Goal: Check status: Check status

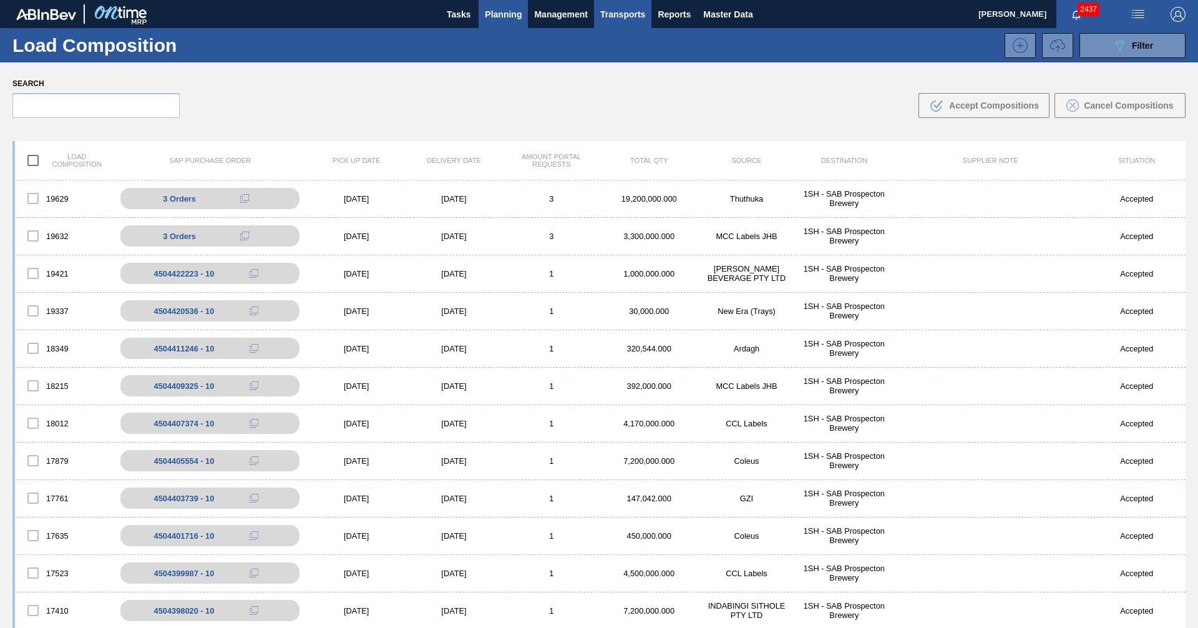
click at [496, 12] on span "Planning" at bounding box center [503, 14] width 37 height 15
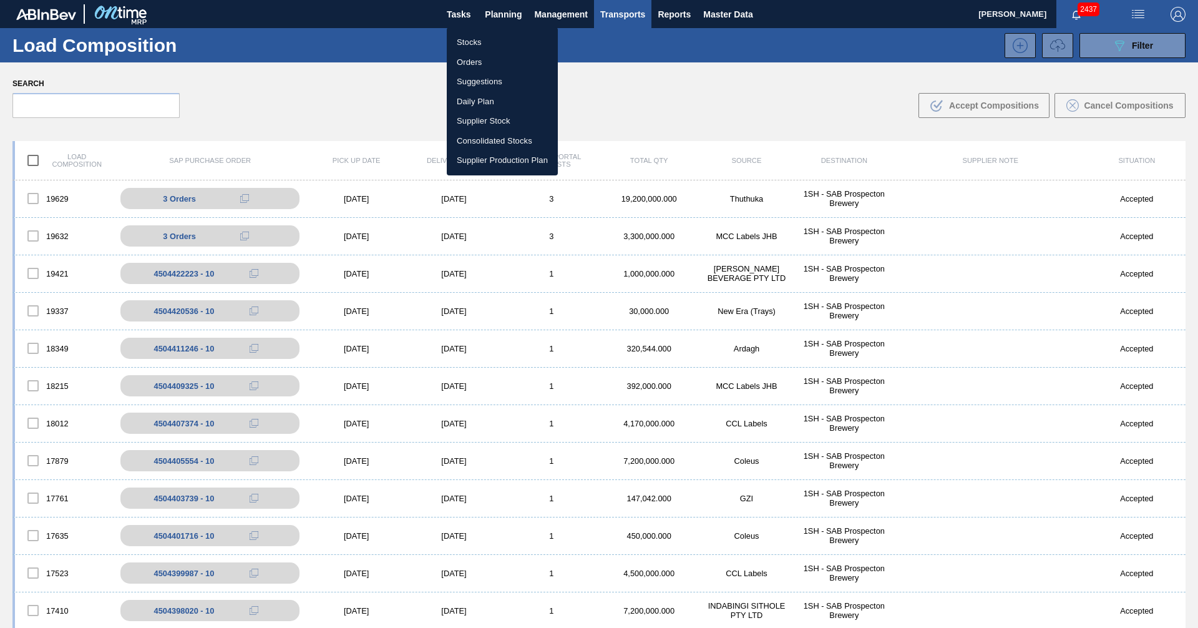
click at [462, 42] on li "Stocks" at bounding box center [502, 42] width 111 height 20
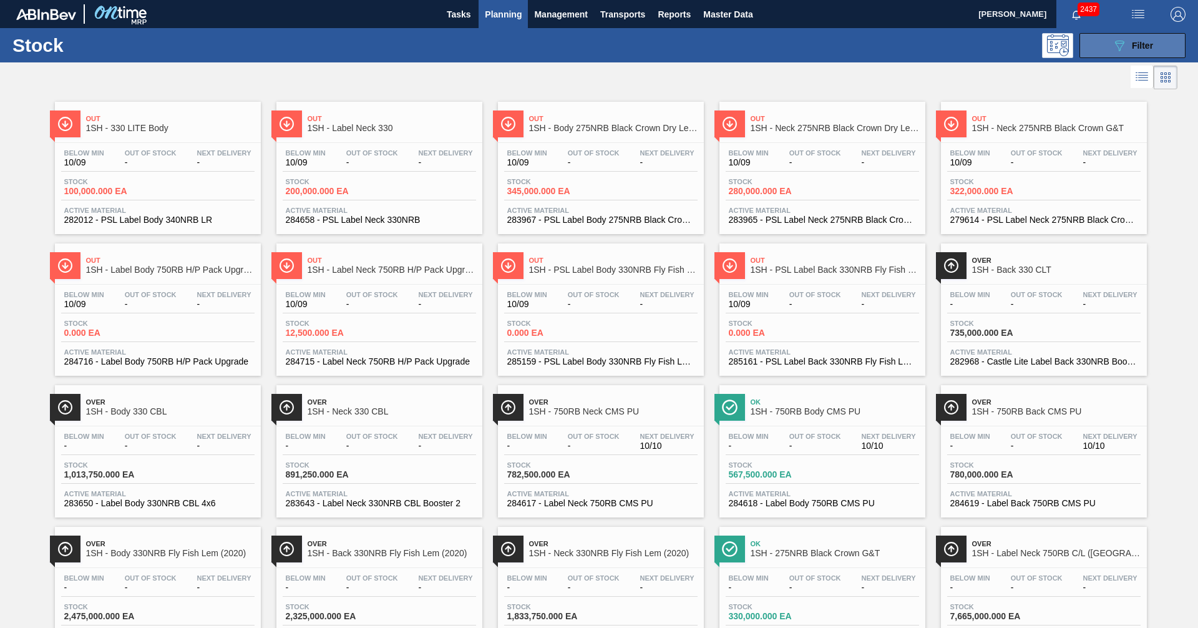
click at [1120, 43] on icon at bounding box center [1119, 46] width 9 height 11
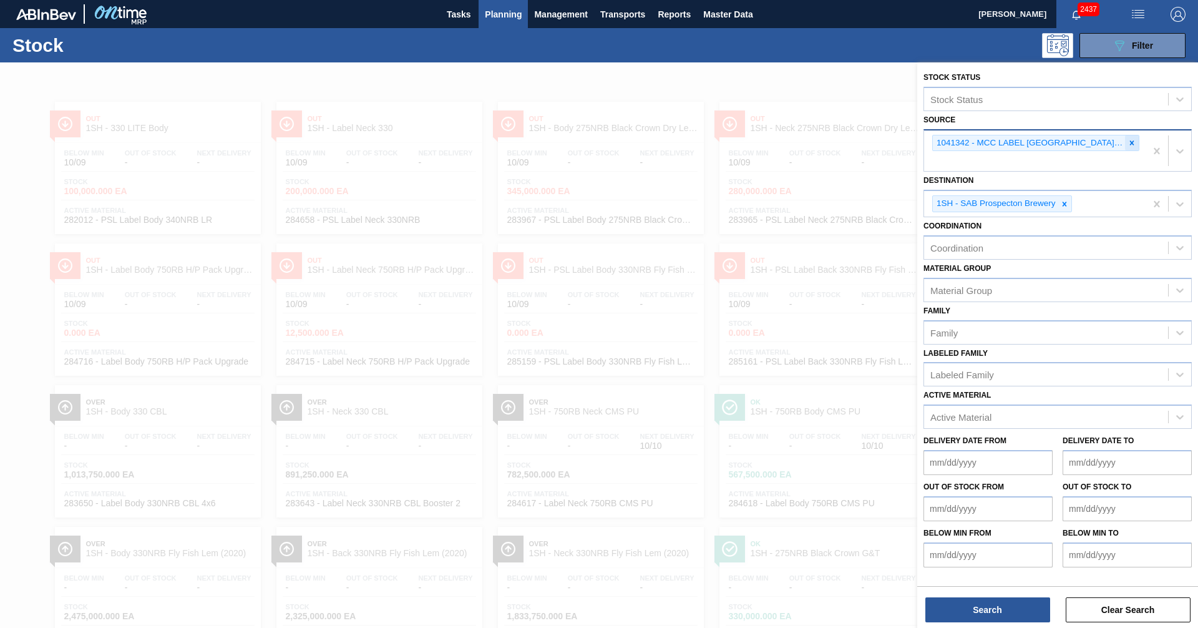
click at [1134, 142] on icon at bounding box center [1132, 143] width 9 height 9
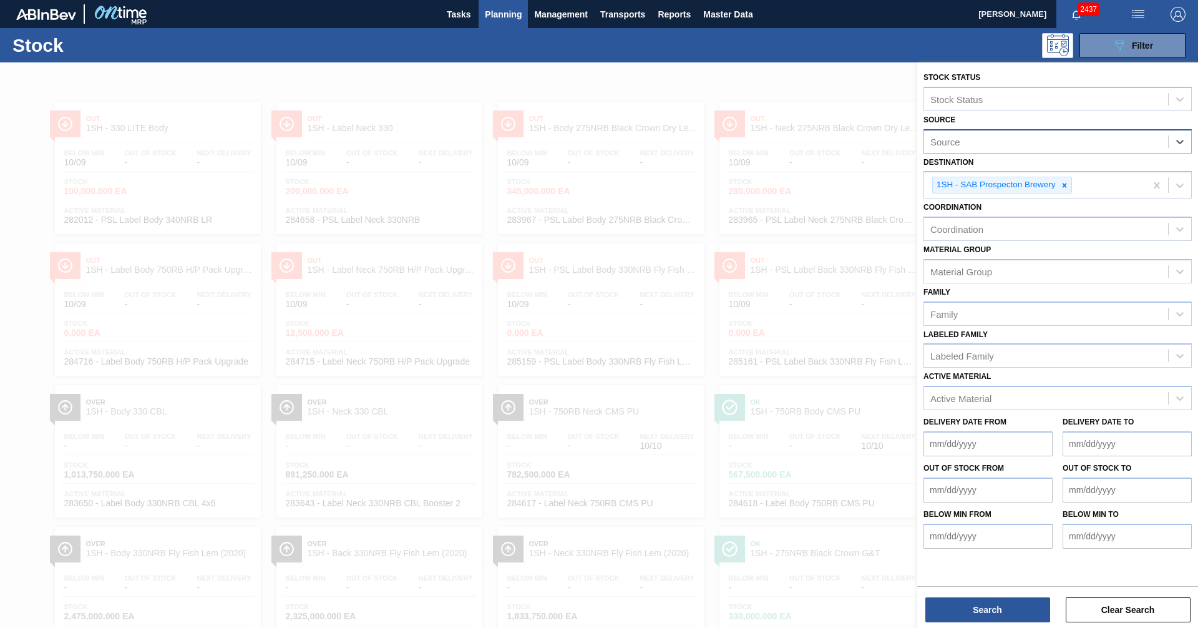
click at [1006, 142] on div "Source" at bounding box center [1046, 141] width 244 height 18
type input "g"
type input "indabi"
click at [1007, 175] on div "1119026 - INDABINGI SITHOLE PTY LTD" at bounding box center [1058, 172] width 268 height 23
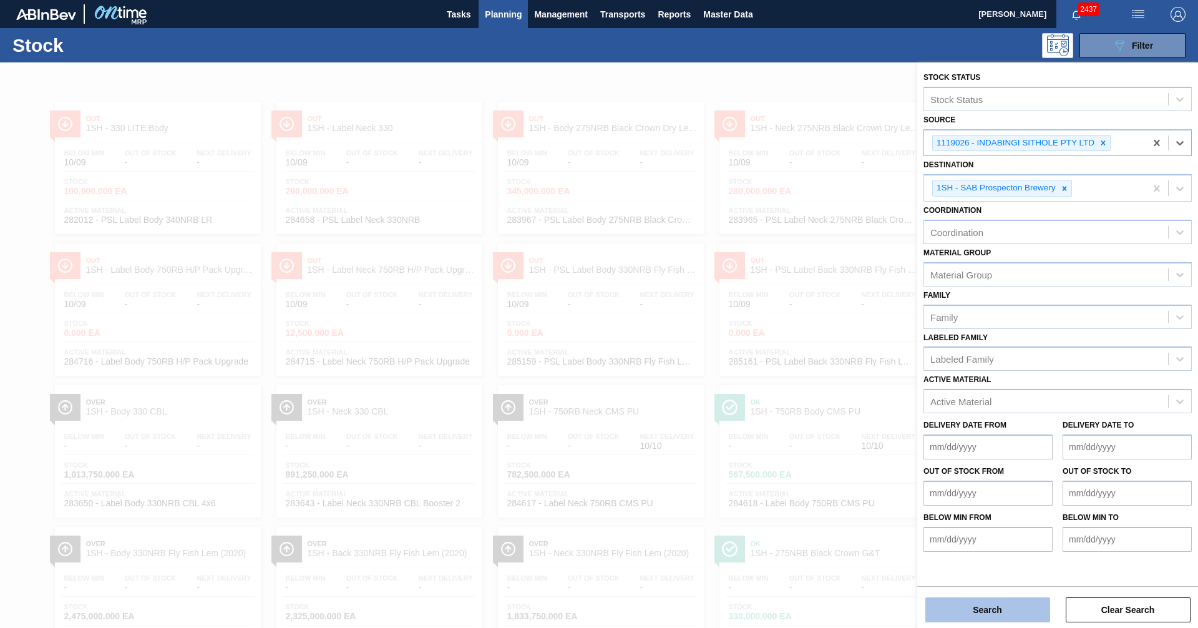
click at [1005, 608] on button "Search" at bounding box center [988, 609] width 125 height 25
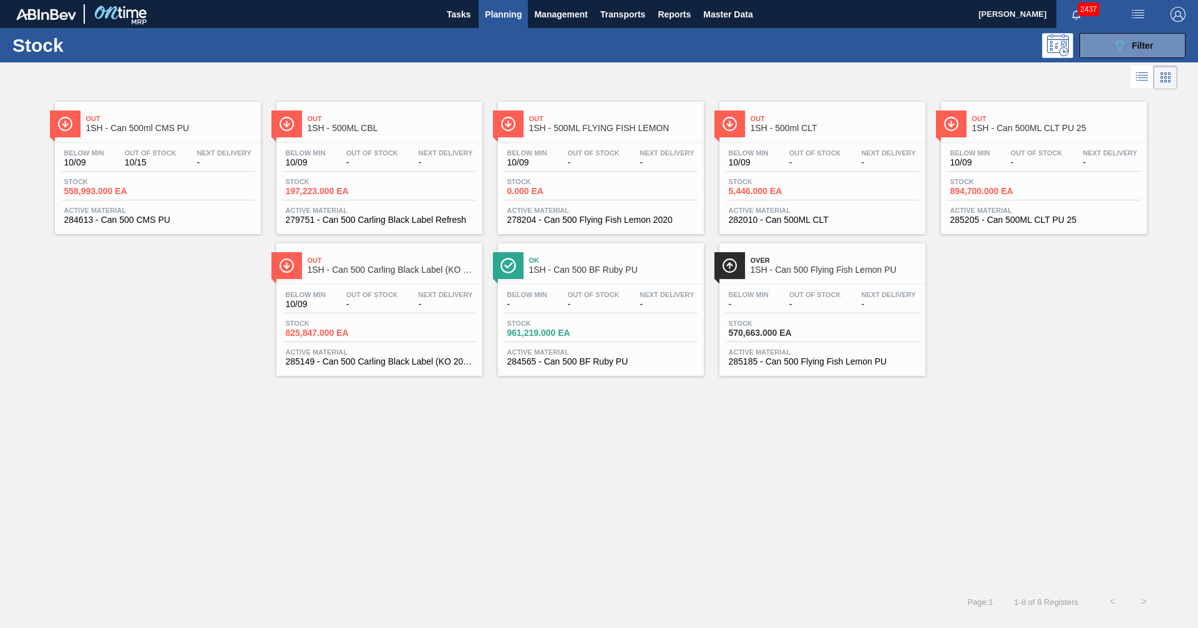
click at [933, 443] on div "Out 1SH - Can 500ml CMS PU Below Min 10/09 Out Of Stock 10/15 Next Delivery - S…" at bounding box center [599, 339] width 1198 height 494
click at [1021, 368] on div "Out 1SH - Can 500ml CMS PU Below Min 10/09 Out Of Stock 10/15 Next Delivery - S…" at bounding box center [599, 233] width 1198 height 283
click at [766, 479] on div "Out 1SH - Can 500ml CMS PU Below Min 10/09 Out Of Stock 10/15 Next Delivery - S…" at bounding box center [599, 339] width 1198 height 494
click at [777, 449] on div "Out 1SH - Can 500ml CMS PU Below Min 10/09 Out Of Stock 10/15 Next Delivery - S…" at bounding box center [599, 339] width 1198 height 494
click at [574, 267] on span "1SH - Can 500 BF Ruby PU" at bounding box center [613, 269] width 169 height 9
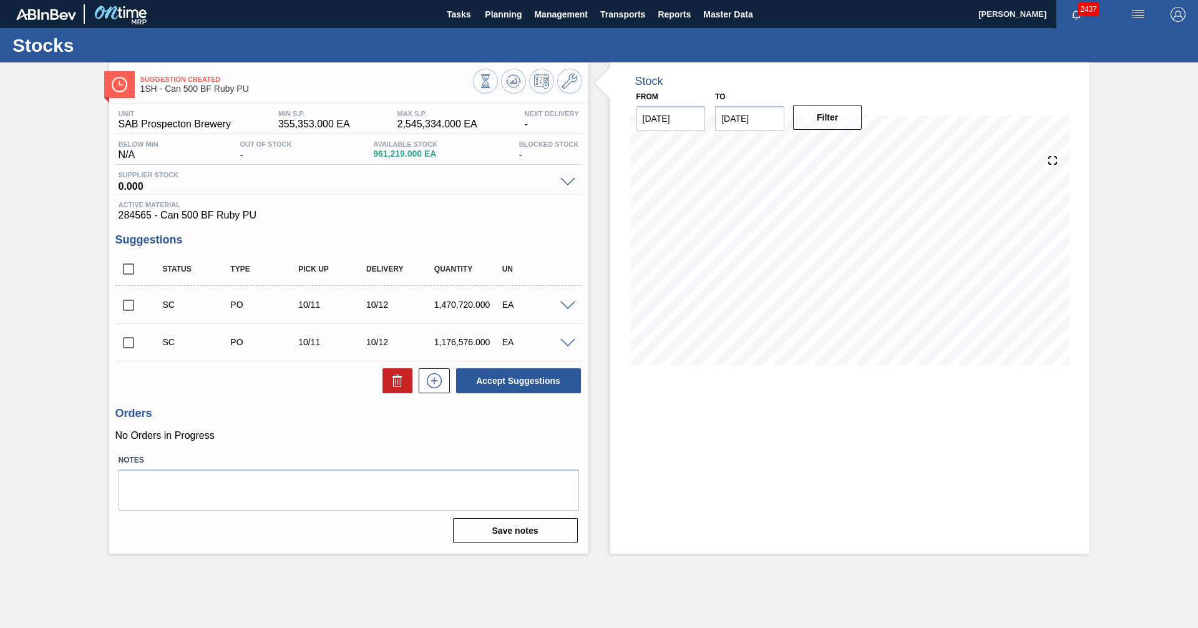
click at [130, 346] on input "checkbox" at bounding box center [128, 343] width 26 height 26
click at [516, 385] on button "Accept Suggestions" at bounding box center [518, 380] width 125 height 25
checkbox input "false"
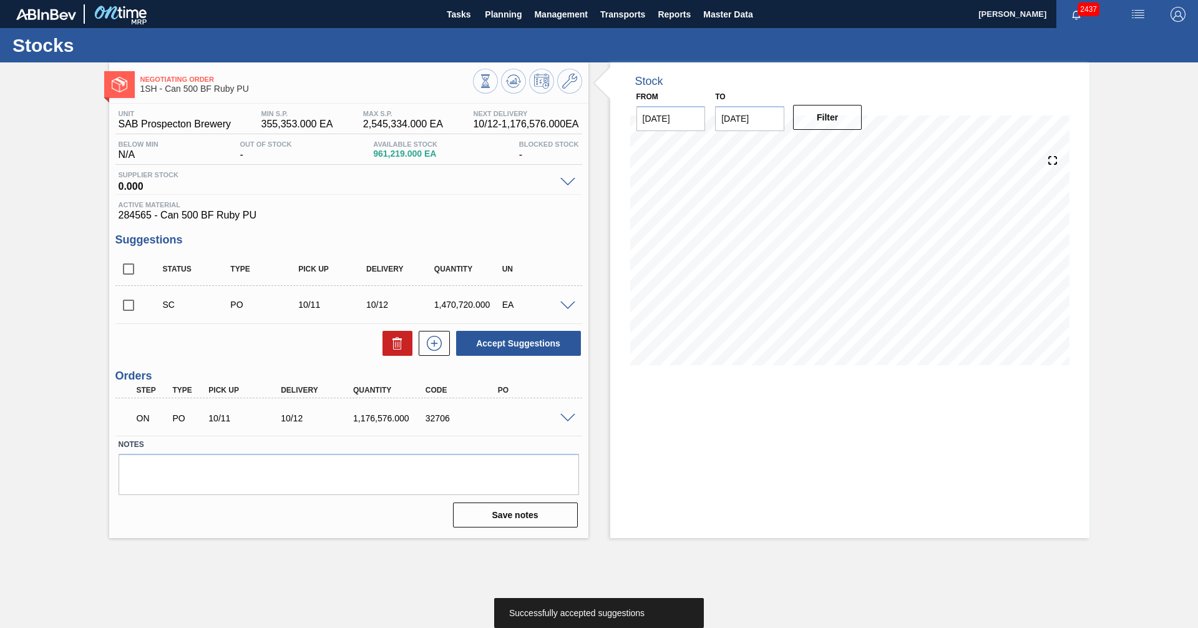
click at [569, 414] on span at bounding box center [568, 418] width 15 height 9
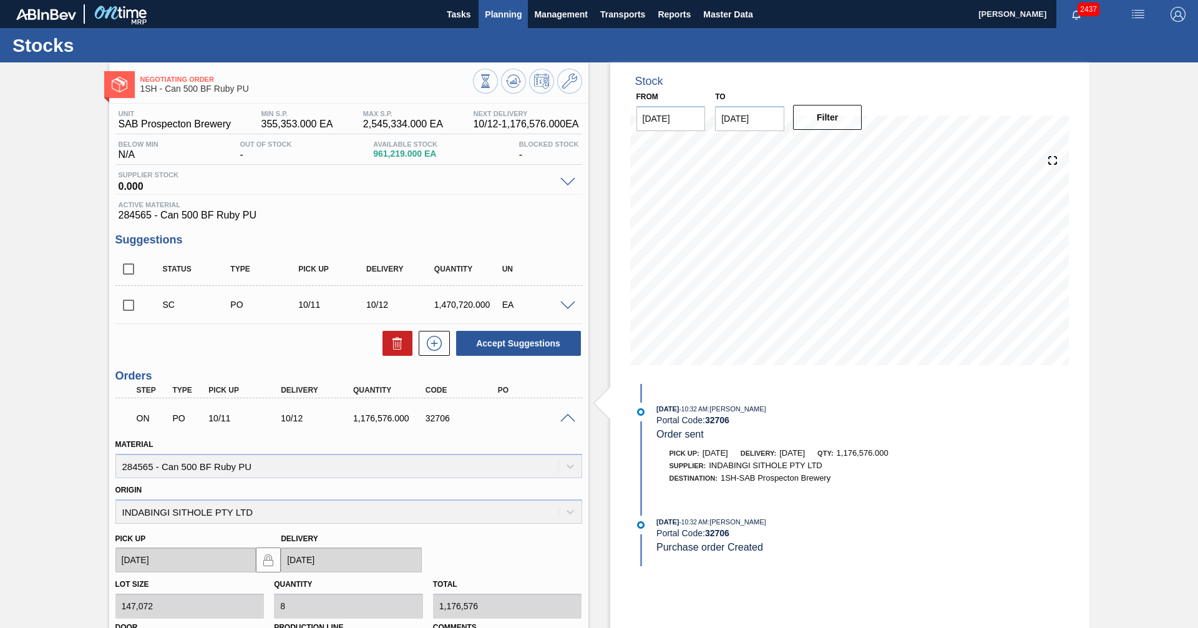
click at [507, 21] on span "Planning" at bounding box center [503, 14] width 37 height 15
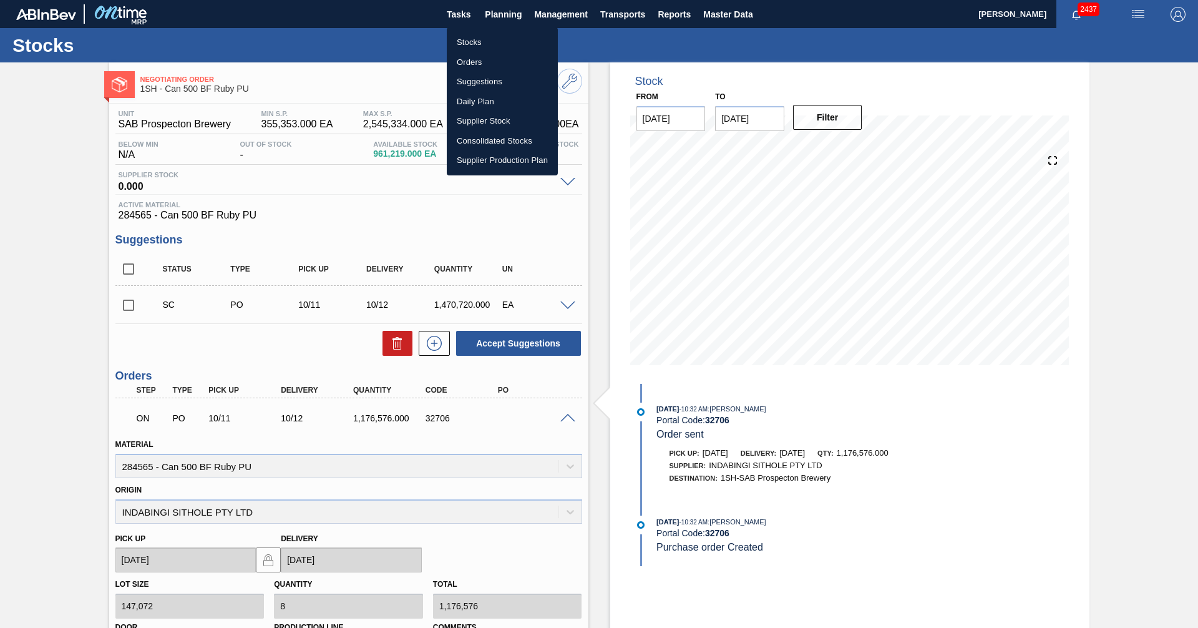
click at [467, 67] on li "Orders" at bounding box center [502, 62] width 111 height 20
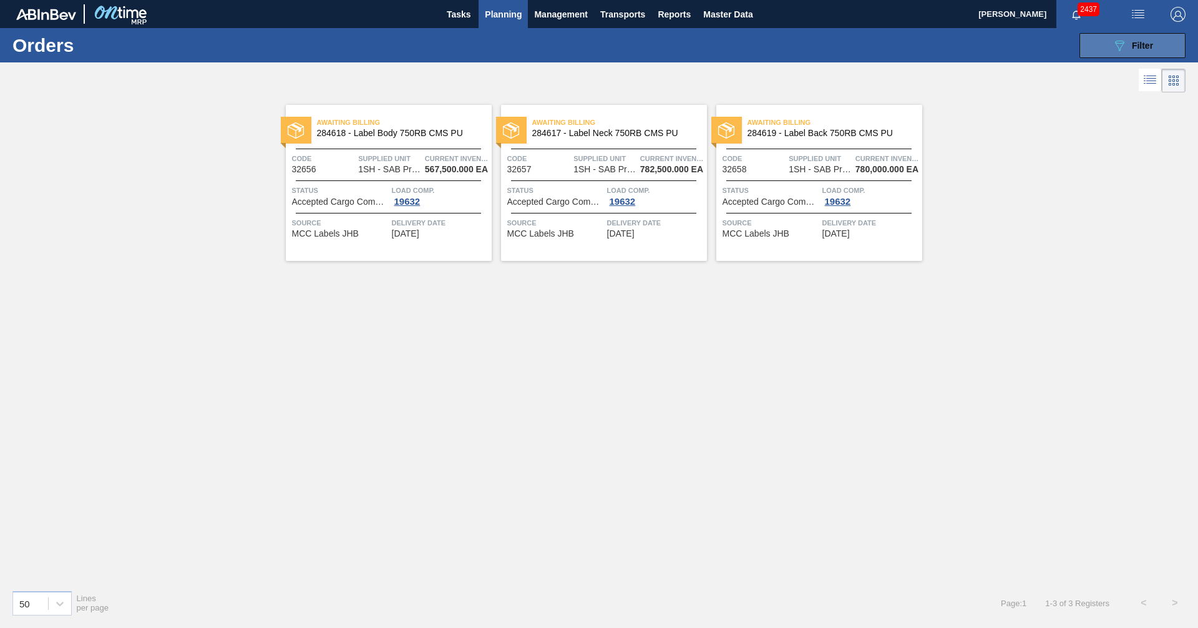
click at [1104, 46] on button "089F7B8B-B2A5-4AFE-B5C0-19BA573D28AC Filter" at bounding box center [1133, 45] width 106 height 25
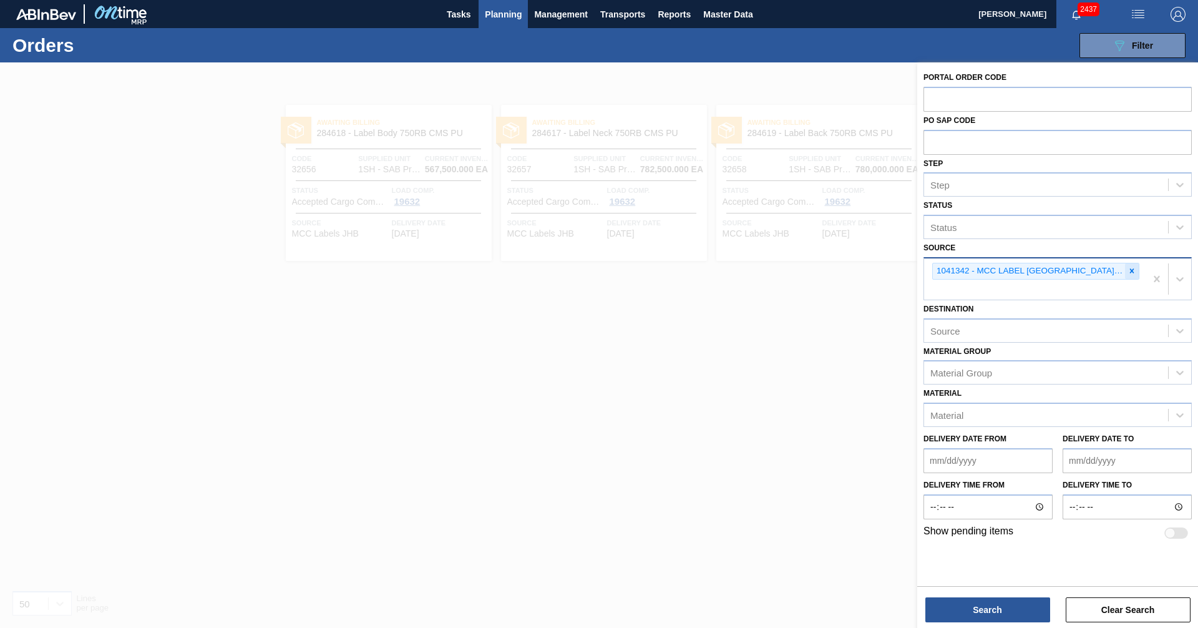
click at [1130, 267] on icon at bounding box center [1132, 271] width 9 height 9
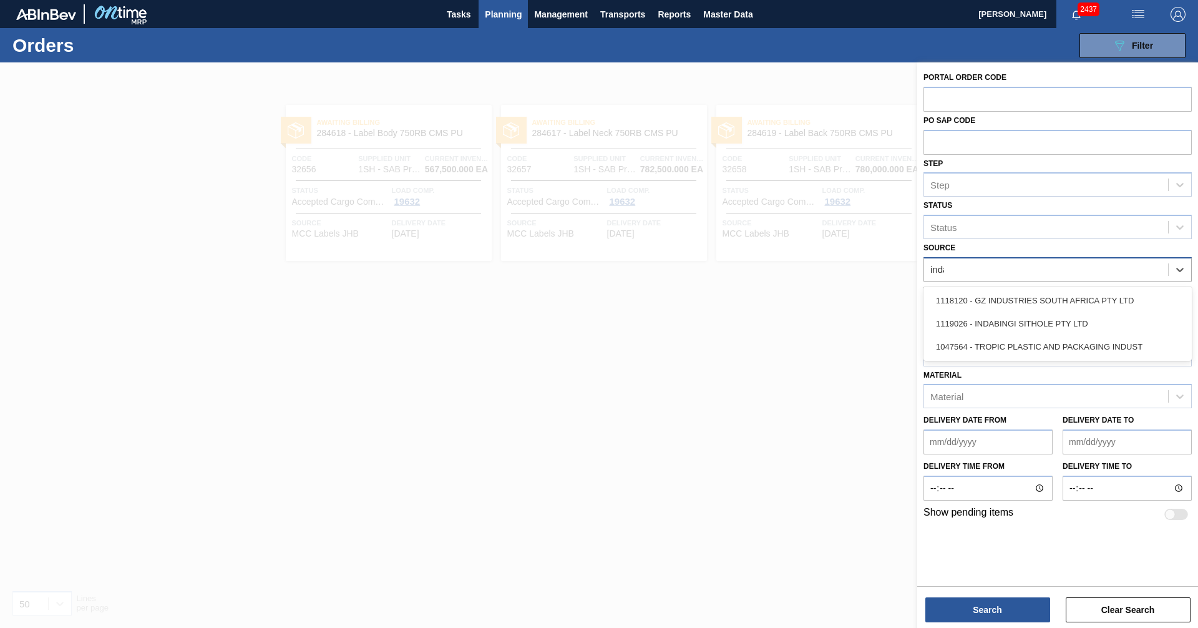
type input "indab"
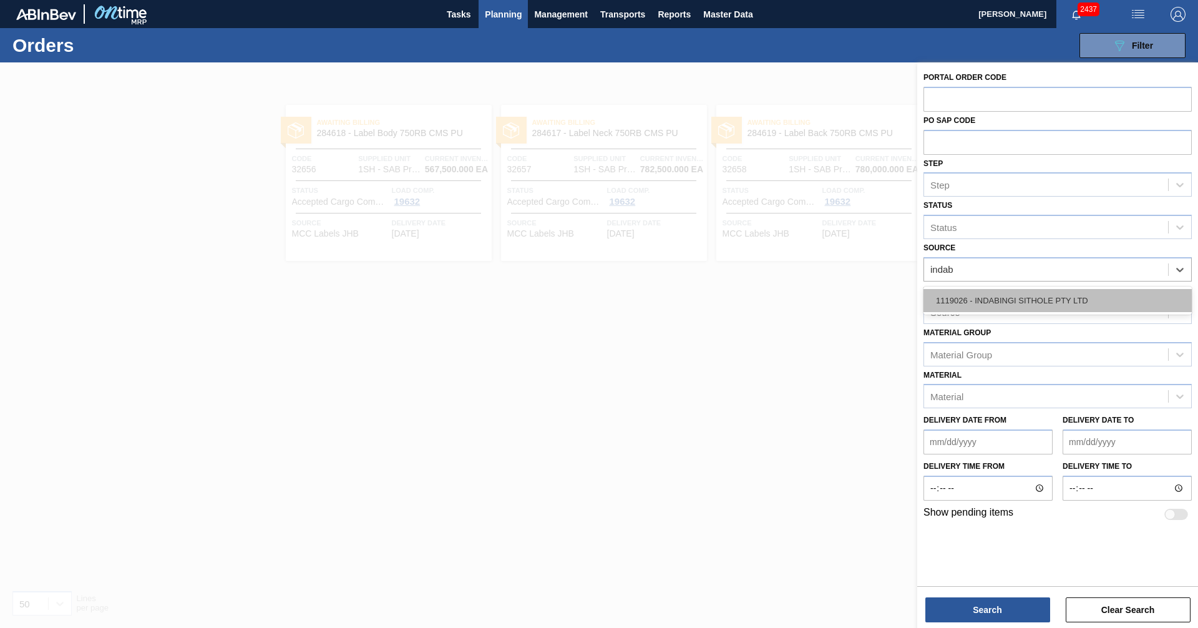
click at [1018, 304] on div "1119026 - INDABINGI SITHOLE PTY LTD" at bounding box center [1058, 300] width 268 height 23
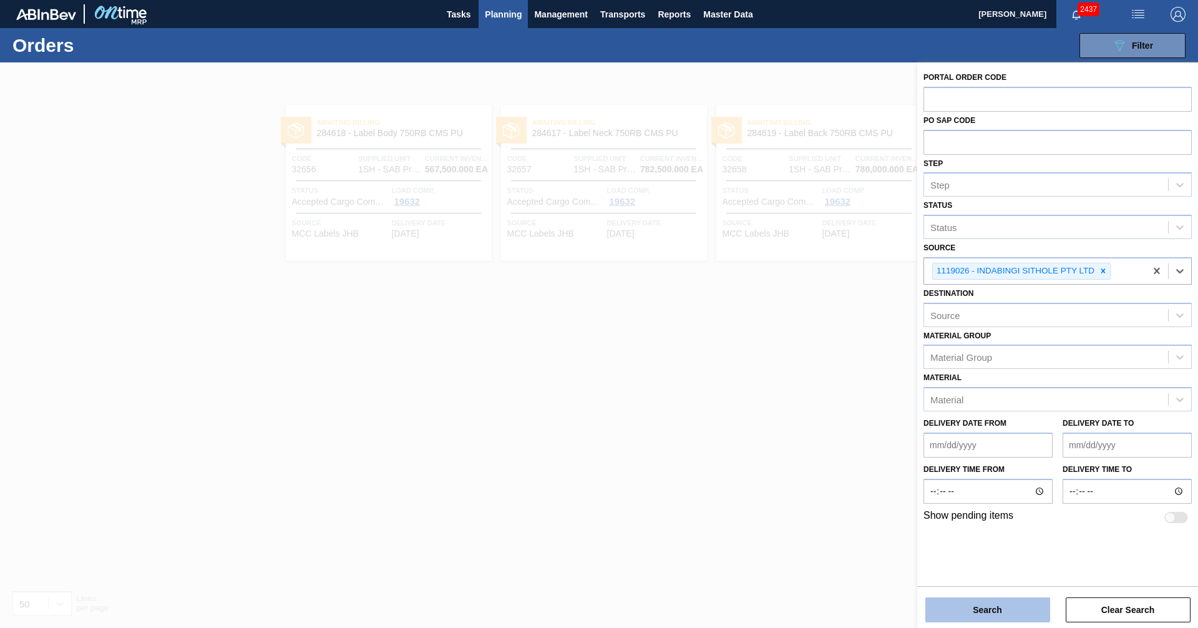
click at [991, 610] on button "Search" at bounding box center [988, 609] width 125 height 25
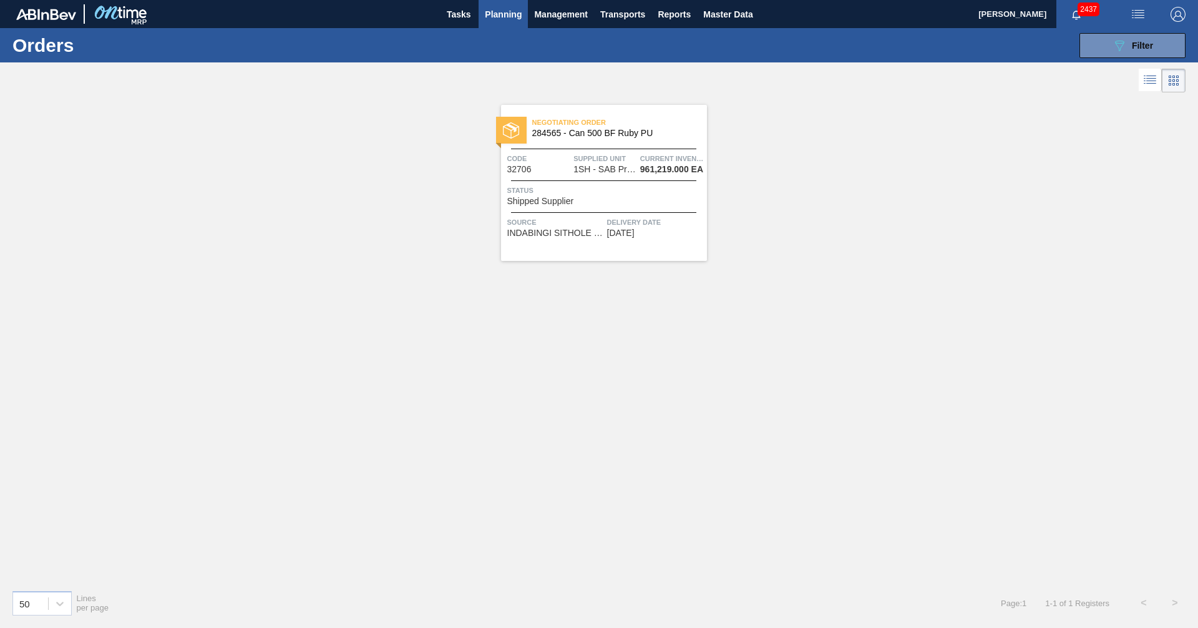
click at [502, 14] on span "Planning" at bounding box center [503, 14] width 37 height 15
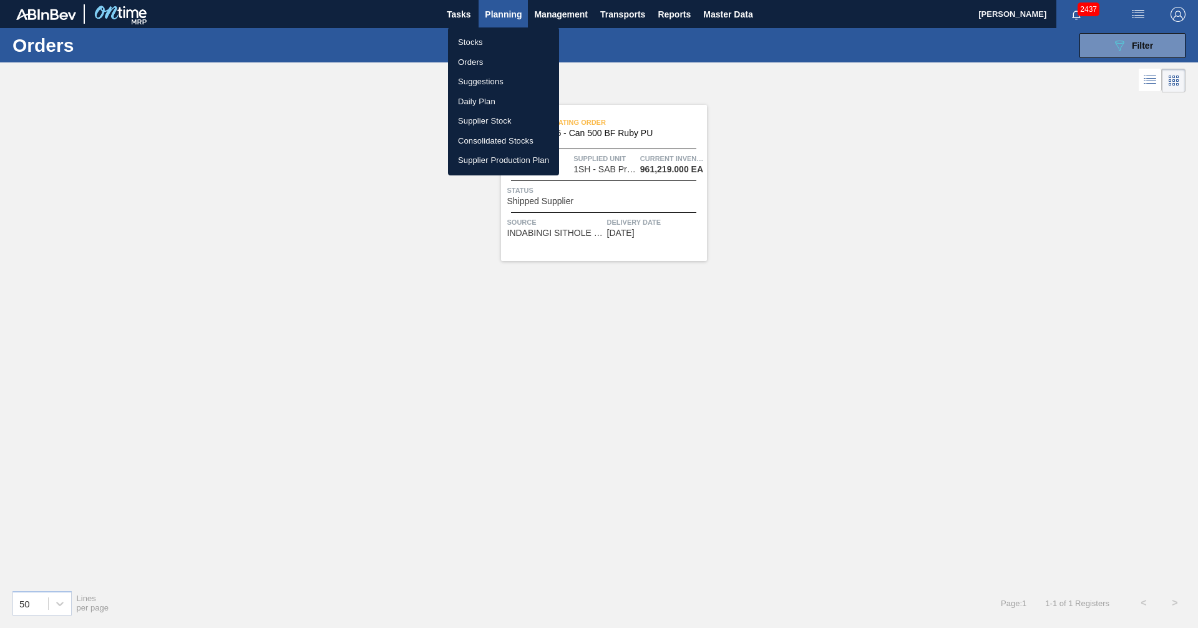
click at [472, 42] on li "Stocks" at bounding box center [503, 42] width 111 height 20
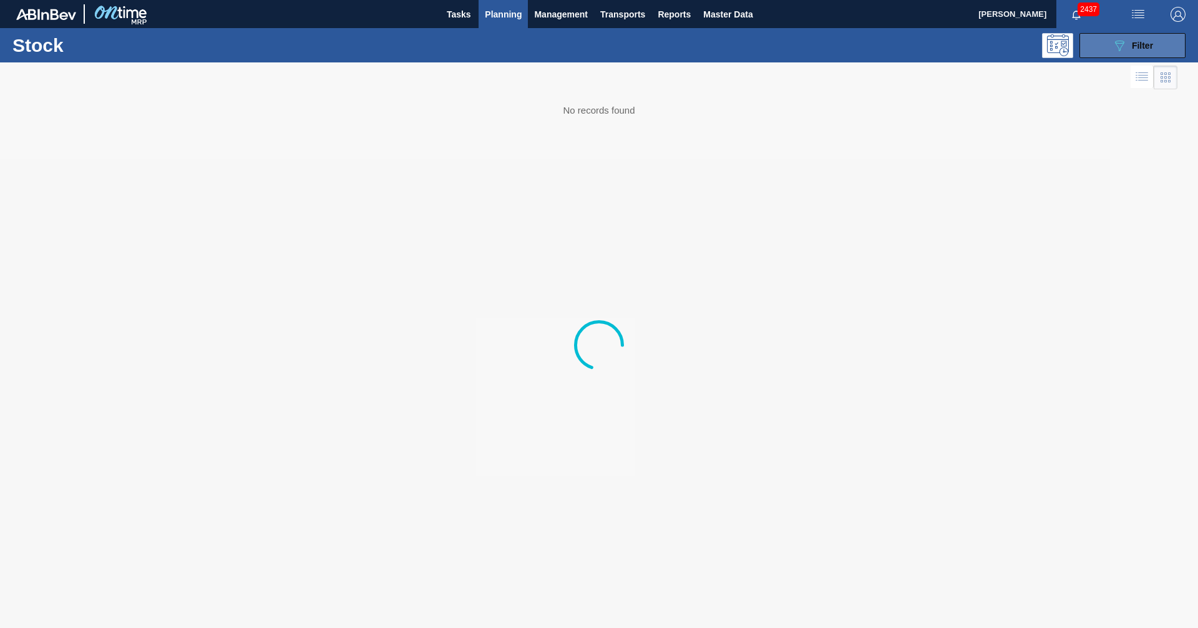
click at [1131, 42] on div "089F7B8B-B2A5-4AFE-B5C0-19BA573D28AC Filter" at bounding box center [1132, 45] width 41 height 15
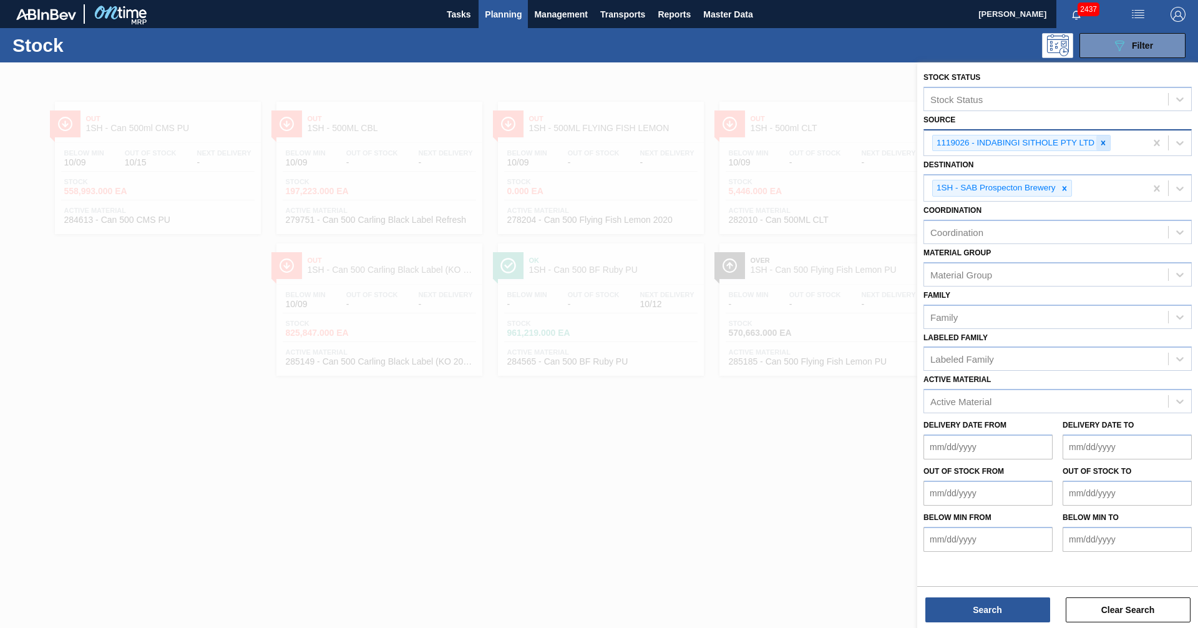
click at [1102, 141] on icon at bounding box center [1104, 142] width 4 height 4
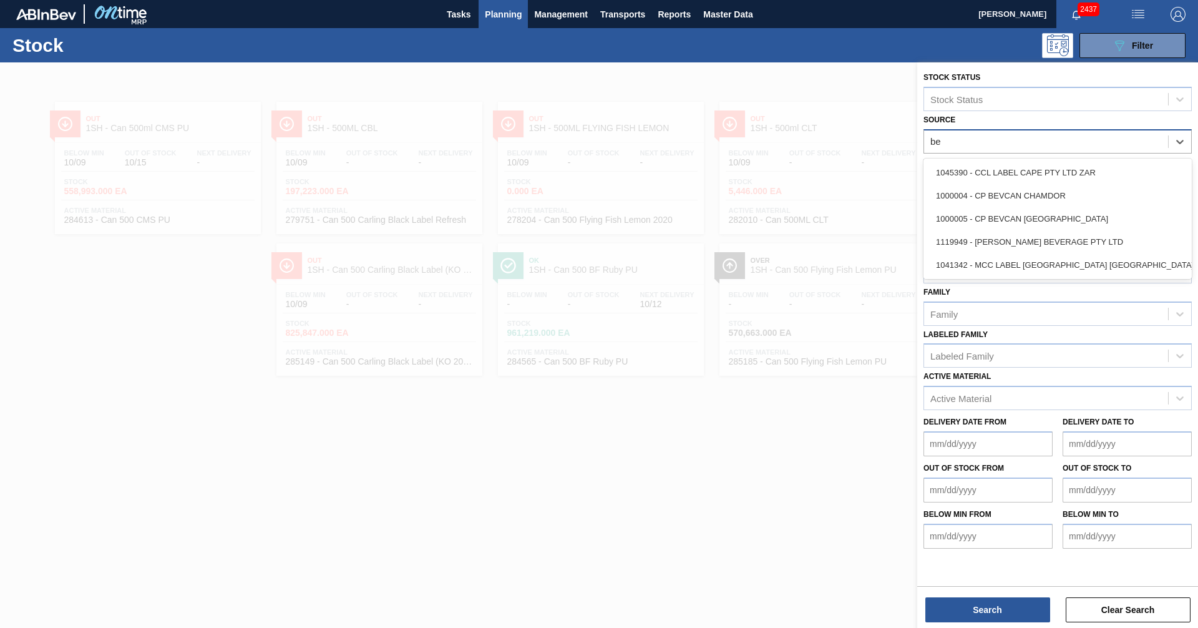
type input "[PERSON_NAME]"
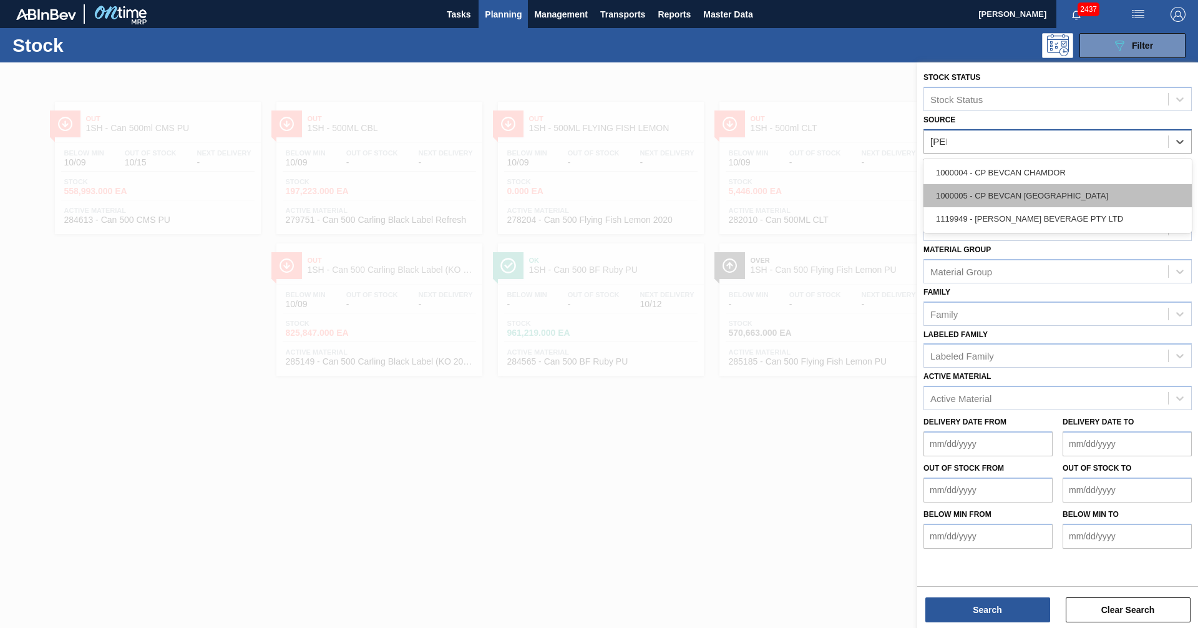
click at [1019, 196] on div "1000005 - CP BEVCAN [GEOGRAPHIC_DATA]" at bounding box center [1058, 195] width 268 height 23
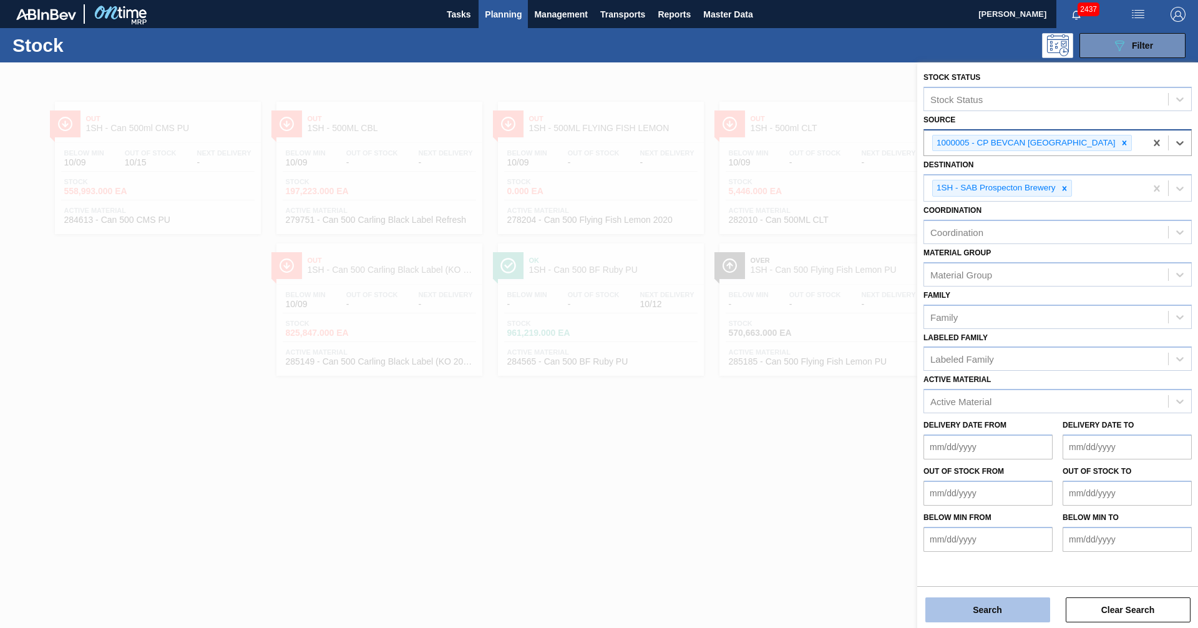
click at [1014, 612] on button "Search" at bounding box center [988, 609] width 125 height 25
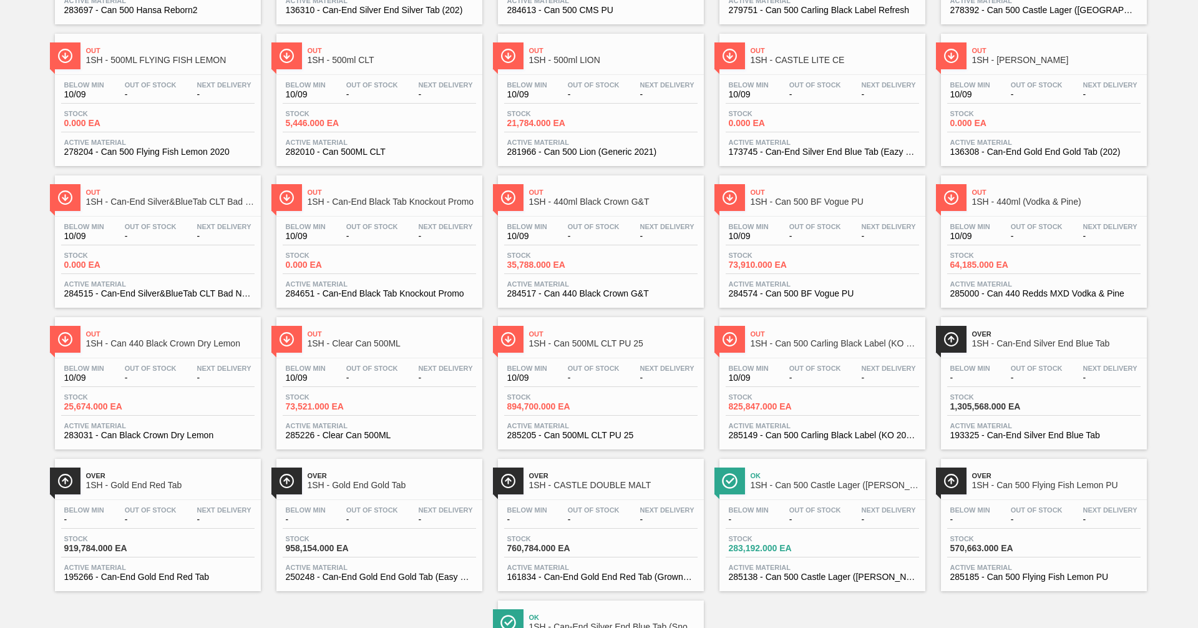
scroll to position [187, 0]
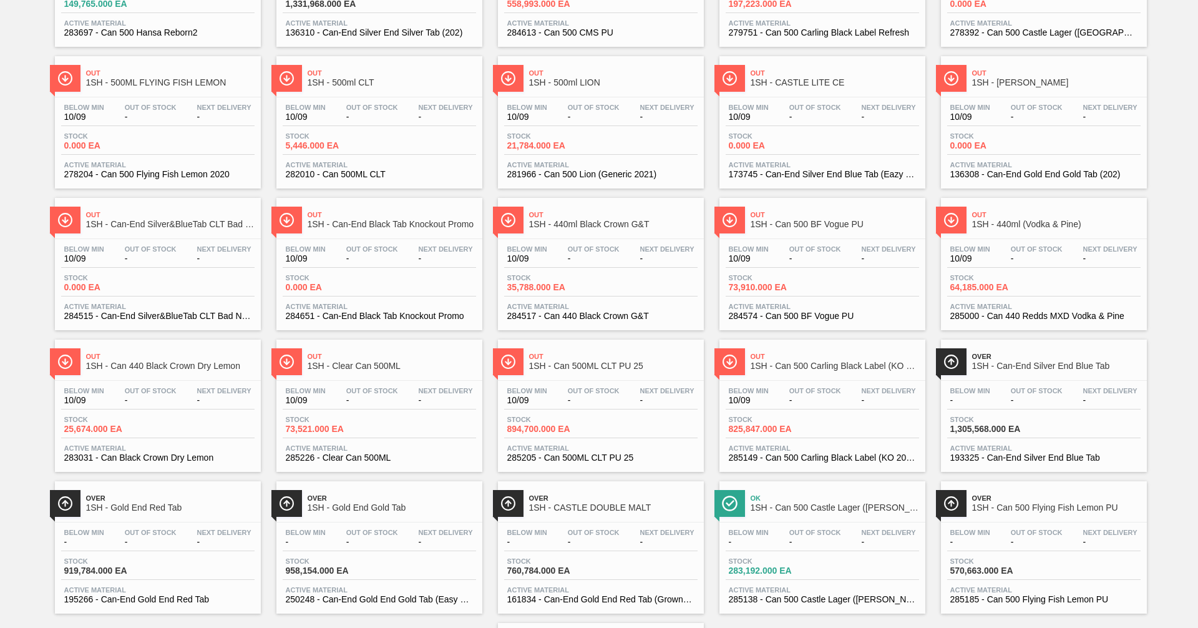
click at [1026, 216] on span "Out" at bounding box center [1056, 214] width 169 height 7
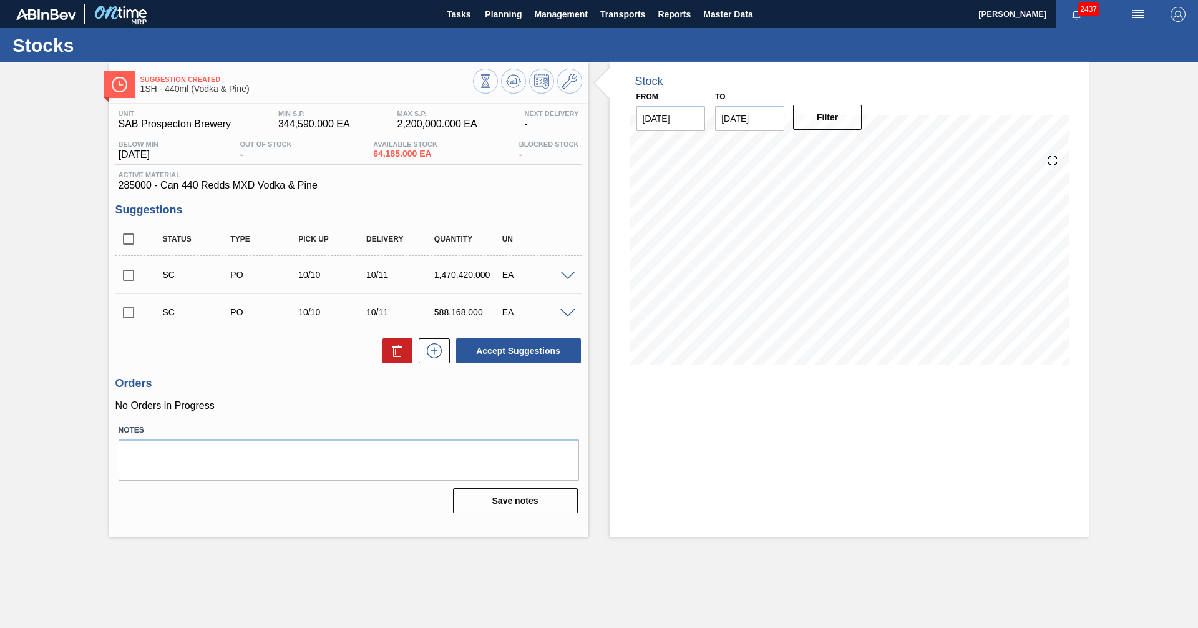
click at [130, 276] on input "checkbox" at bounding box center [128, 275] width 26 height 26
click at [506, 350] on button "Accept Suggestions" at bounding box center [518, 350] width 125 height 25
checkbox input "false"
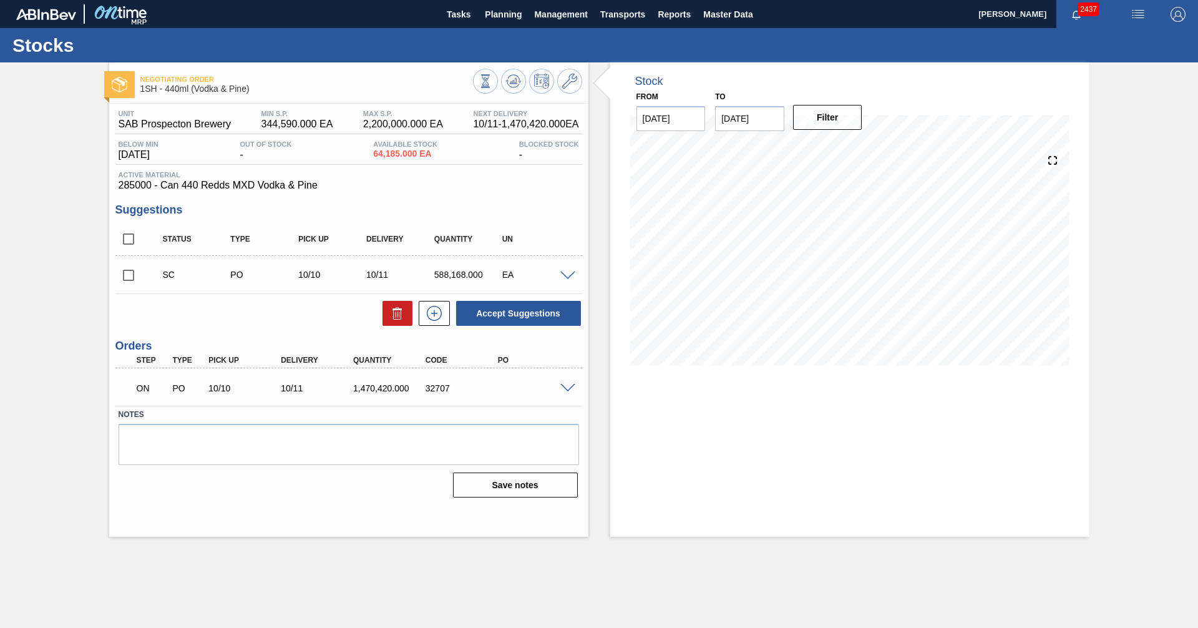
click at [569, 386] on span at bounding box center [568, 388] width 15 height 9
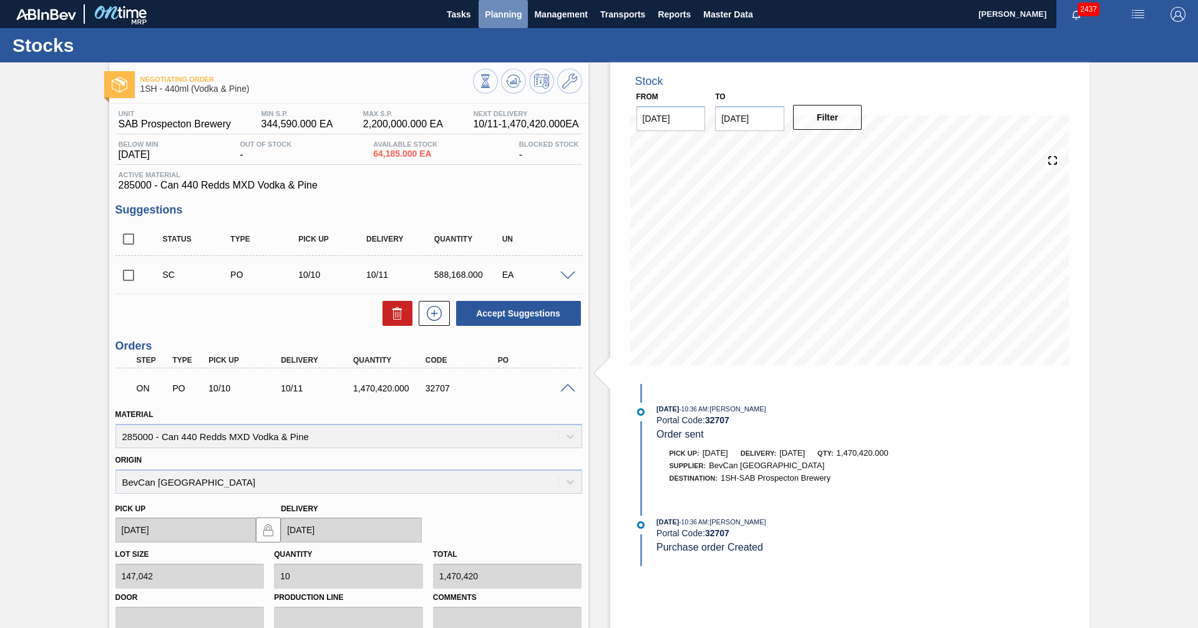
click at [488, 5] on button "Planning" at bounding box center [503, 14] width 49 height 28
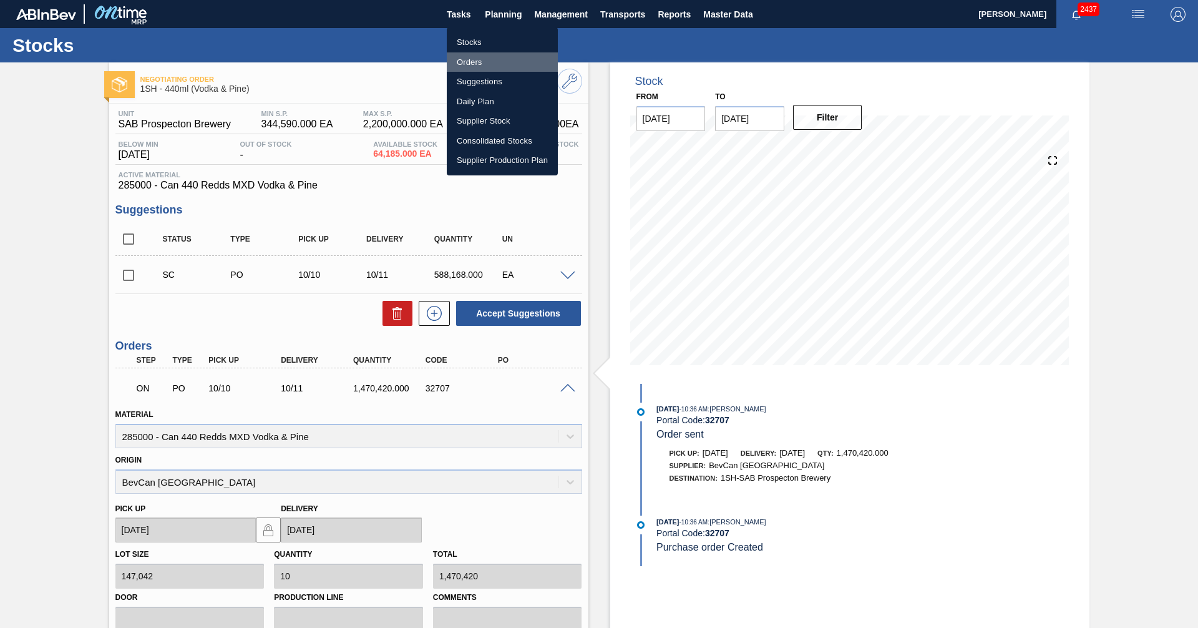
click at [464, 62] on li "Orders" at bounding box center [502, 62] width 111 height 20
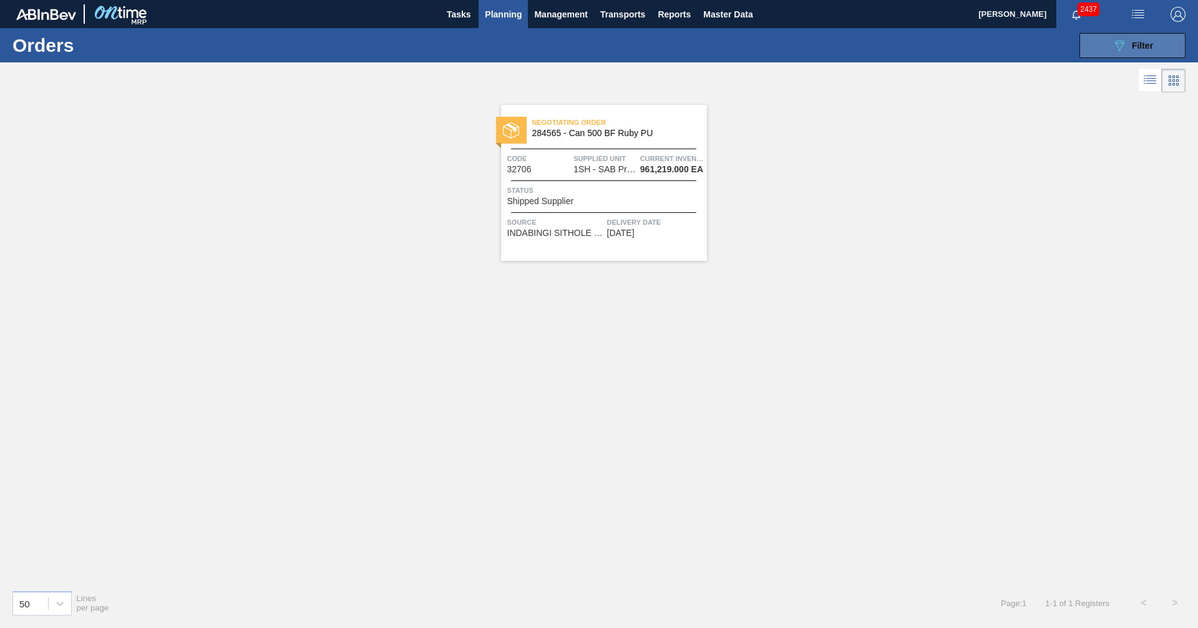
click at [1133, 45] on span "Filter" at bounding box center [1142, 46] width 21 height 10
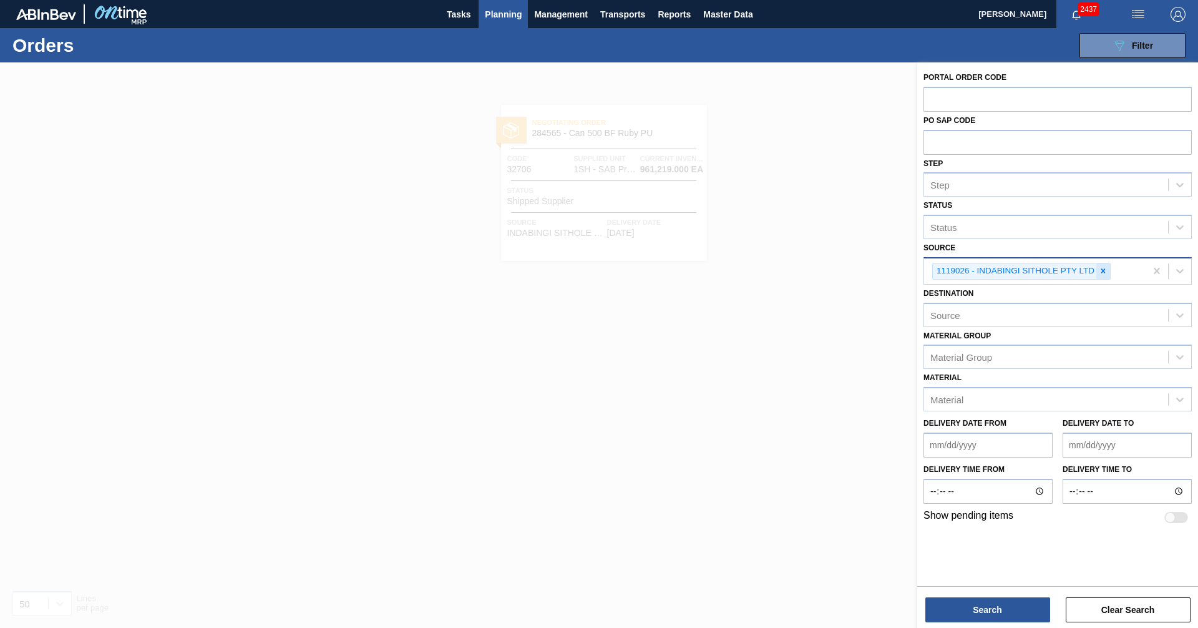
click at [1103, 270] on icon at bounding box center [1104, 271] width 4 height 4
click at [1180, 269] on icon at bounding box center [1180, 269] width 12 height 12
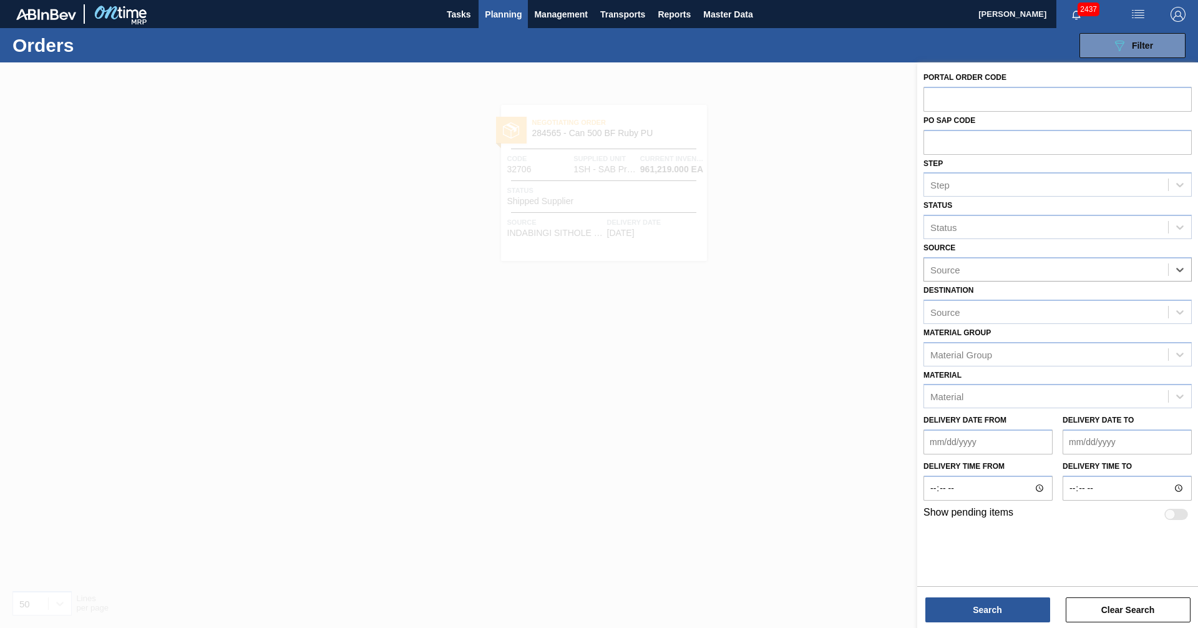
click at [1034, 266] on div "Source" at bounding box center [1046, 269] width 244 height 18
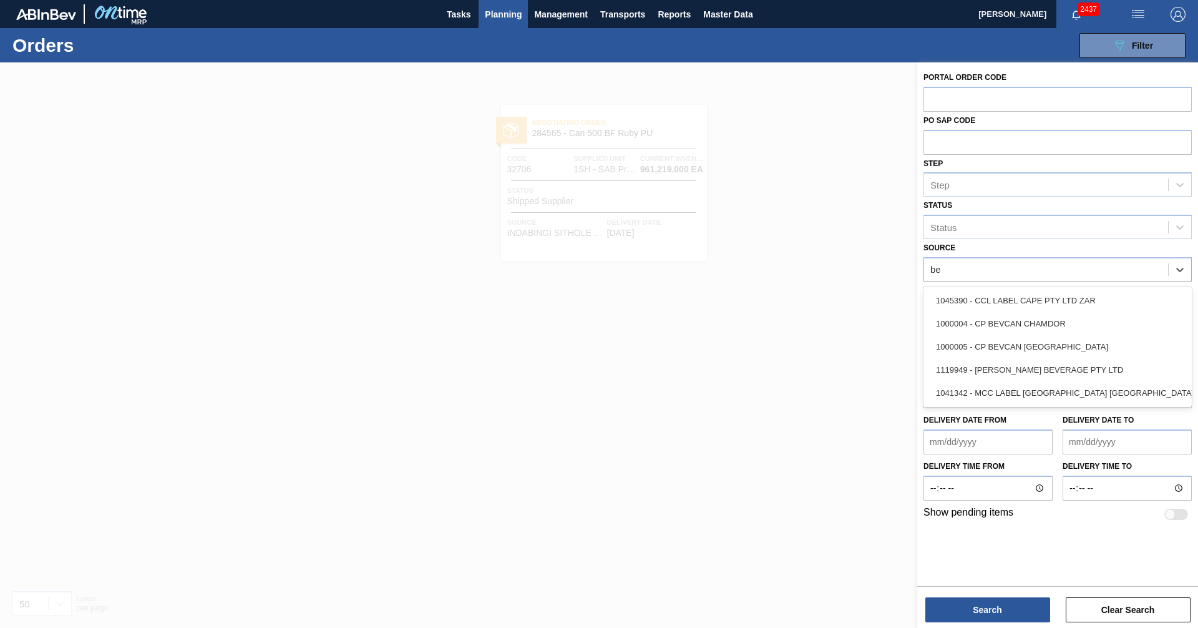
type input "[PERSON_NAME]"
click at [1011, 326] on div "1000005 - CP BEVCAN [GEOGRAPHIC_DATA]" at bounding box center [1058, 323] width 268 height 23
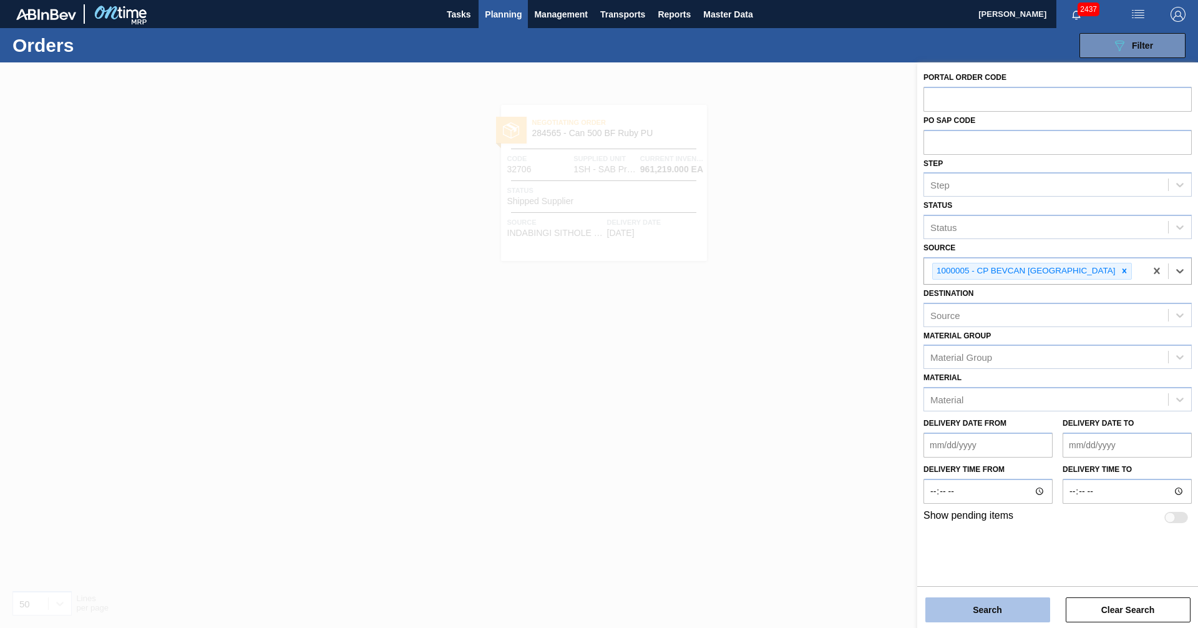
click at [996, 602] on button "Search" at bounding box center [988, 609] width 125 height 25
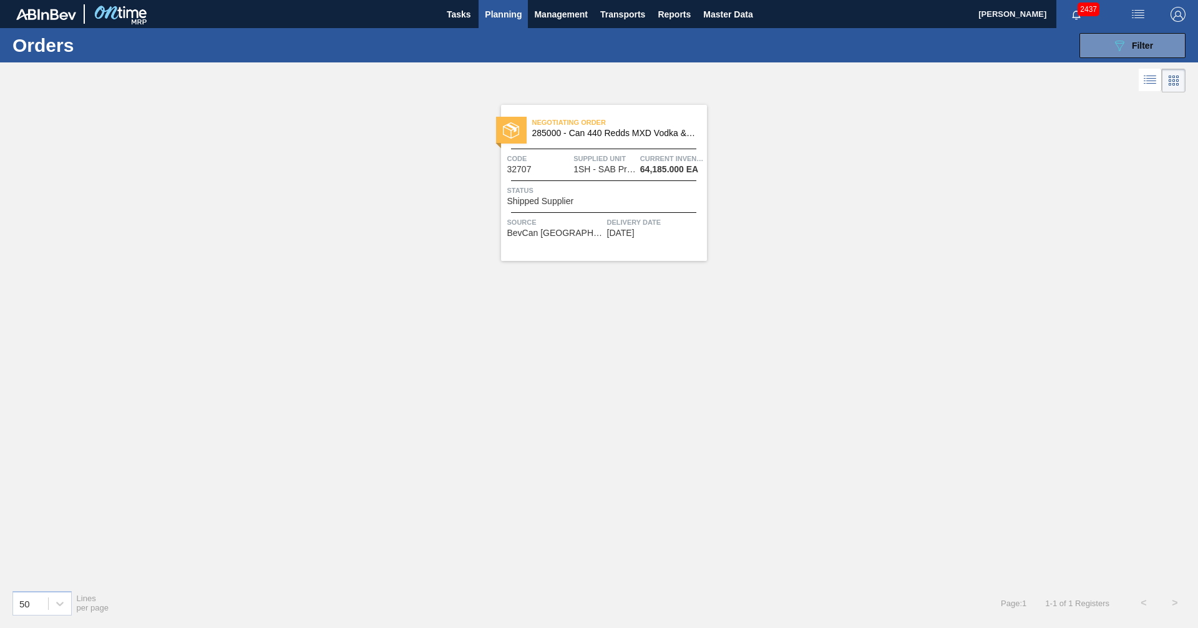
click at [542, 313] on div "Negotiating Order 285000 - Can 440 Redds MXD Vodka & Pine Code 32707 Supplied U…" at bounding box center [599, 337] width 1198 height 484
